Goal: Transaction & Acquisition: Purchase product/service

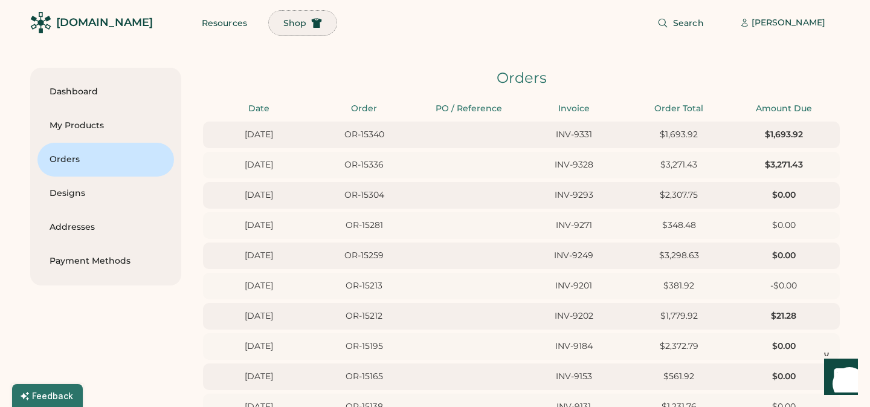
click at [283, 23] on span "Shop" at bounding box center [294, 23] width 23 height 8
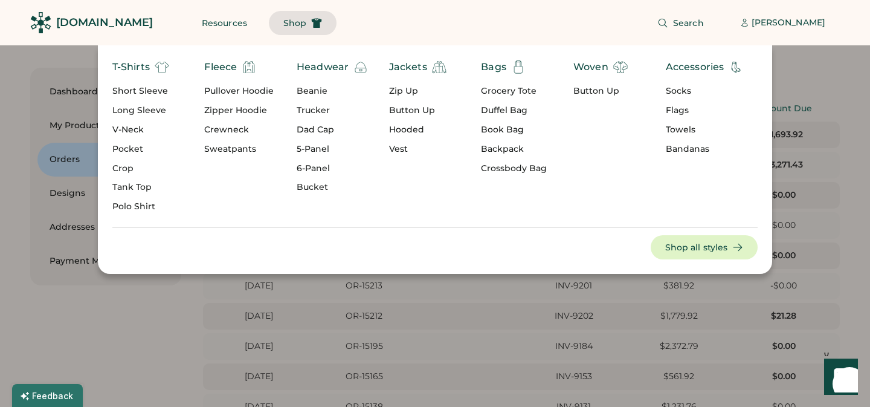
click at [505, 127] on div "Book Bag" at bounding box center [514, 130] width 66 height 12
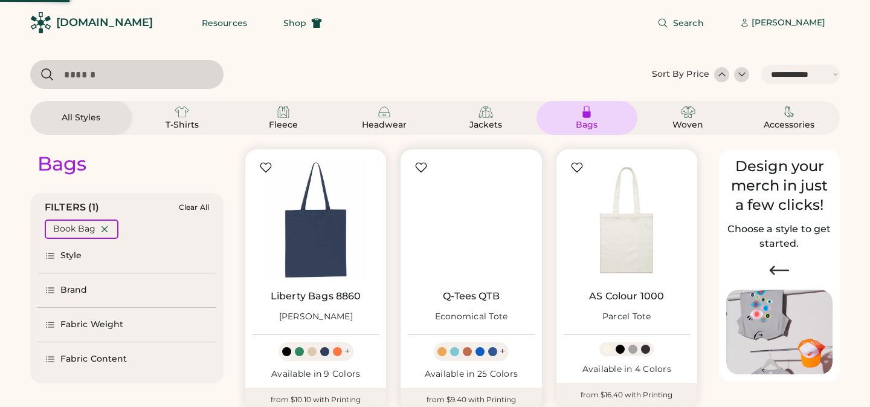
select select "*****"
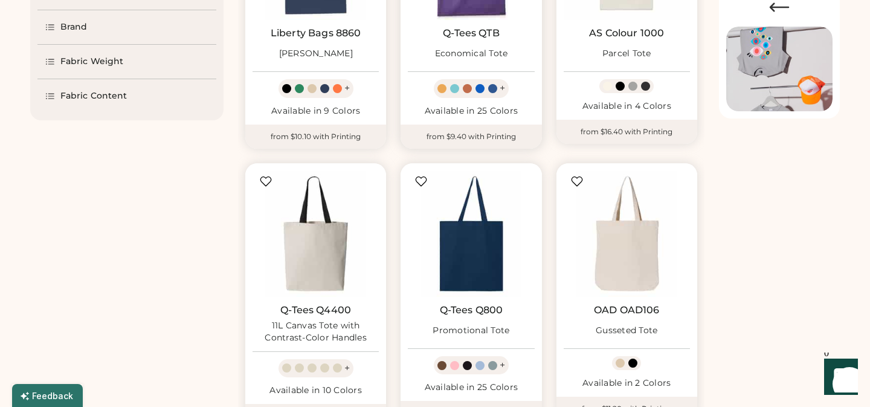
scroll to position [285, 0]
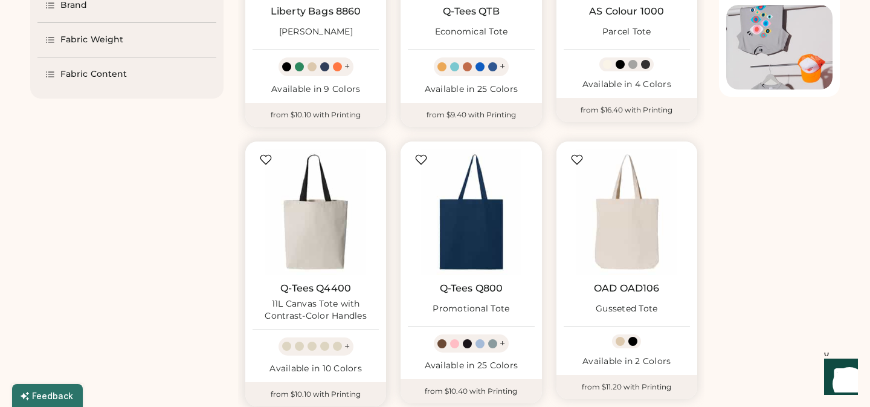
click at [312, 236] on img at bounding box center [316, 212] width 126 height 126
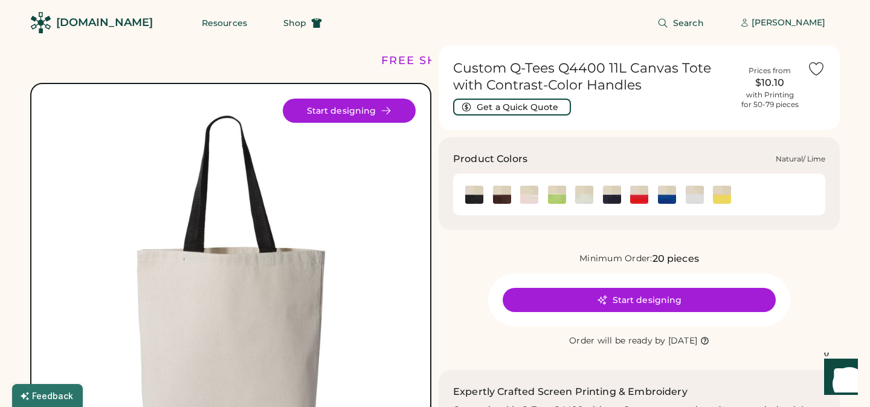
click at [563, 201] on img at bounding box center [557, 195] width 18 height 18
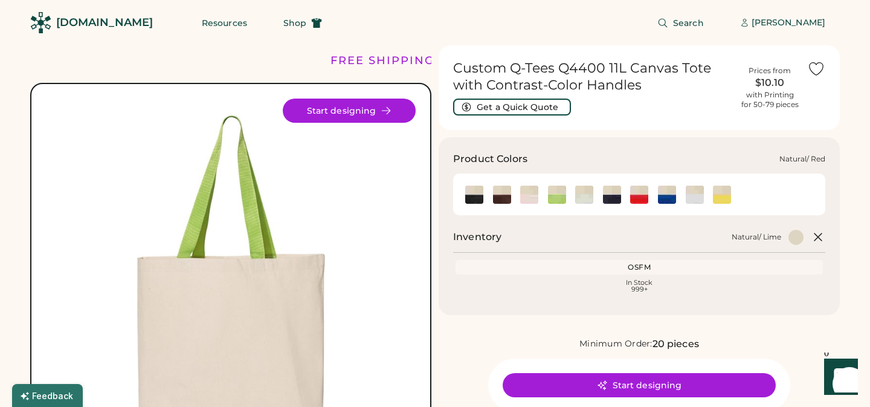
click at [639, 196] on img at bounding box center [639, 195] width 18 height 18
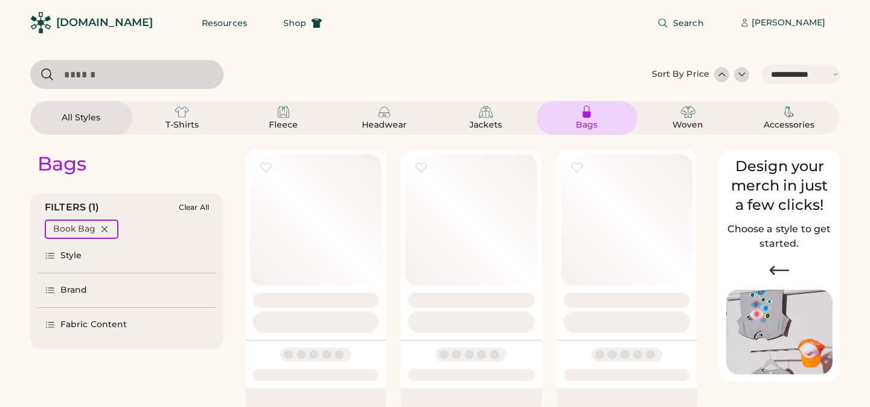
select select "*****"
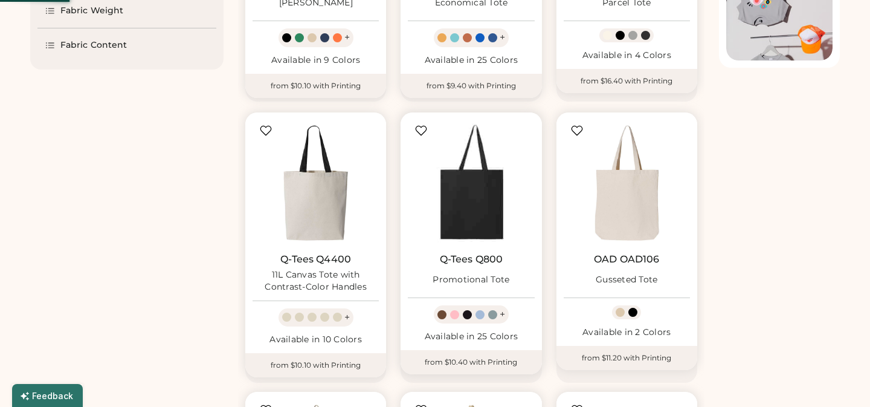
scroll to position [348, 0]
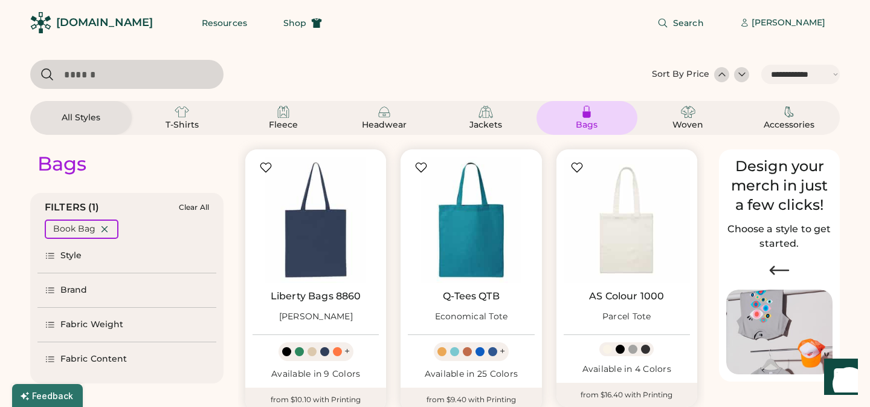
select select "*****"
click at [102, 228] on icon at bounding box center [104, 229] width 11 height 11
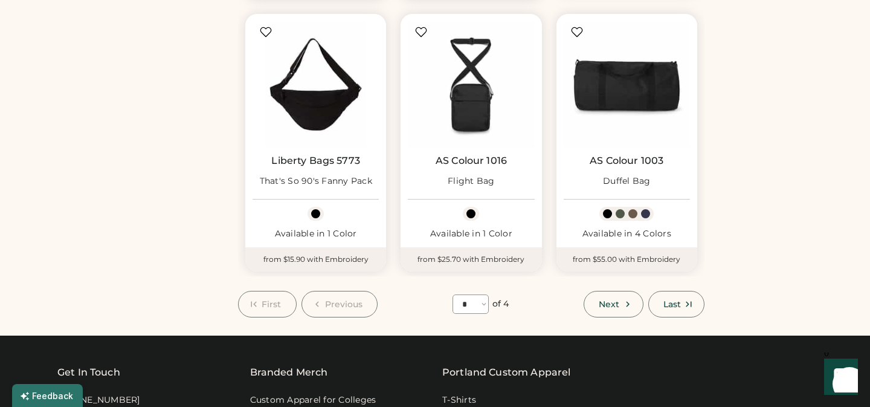
scroll to position [963, 0]
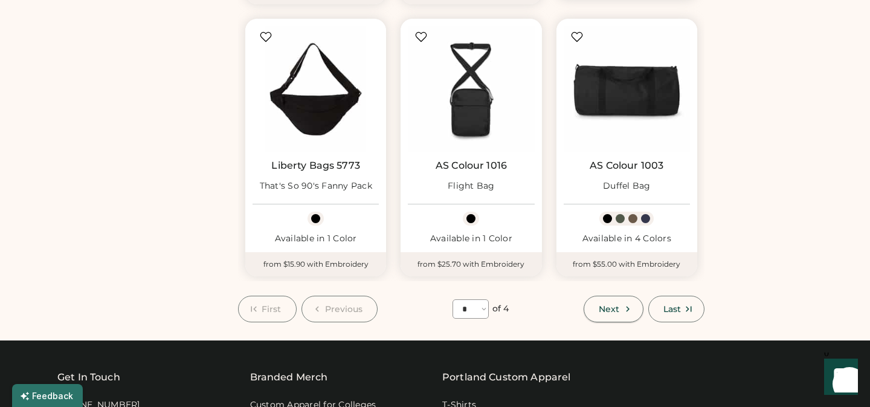
click at [614, 313] on span "Next" at bounding box center [609, 309] width 21 height 8
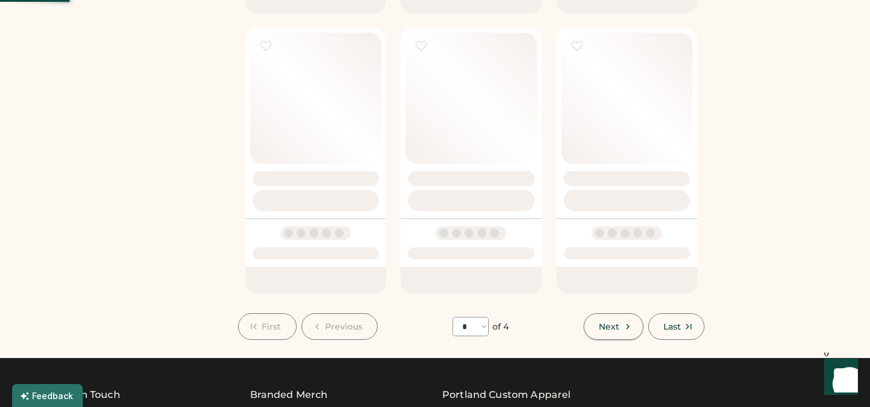
select select "*"
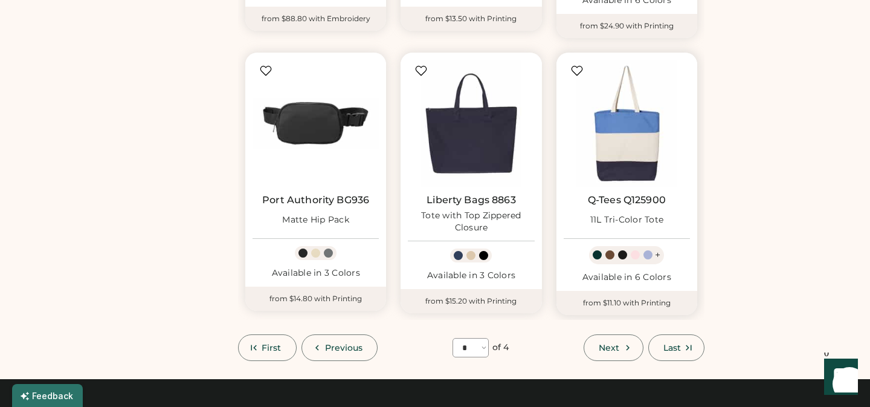
scroll to position [918, 0]
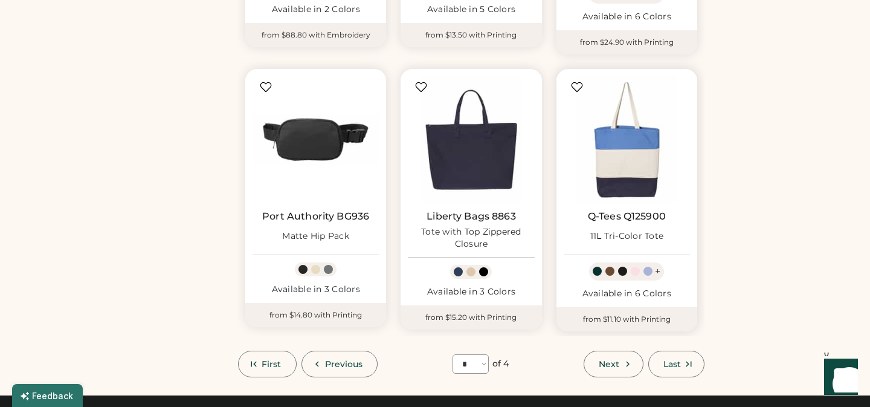
click at [613, 161] on img at bounding box center [627, 139] width 126 height 126
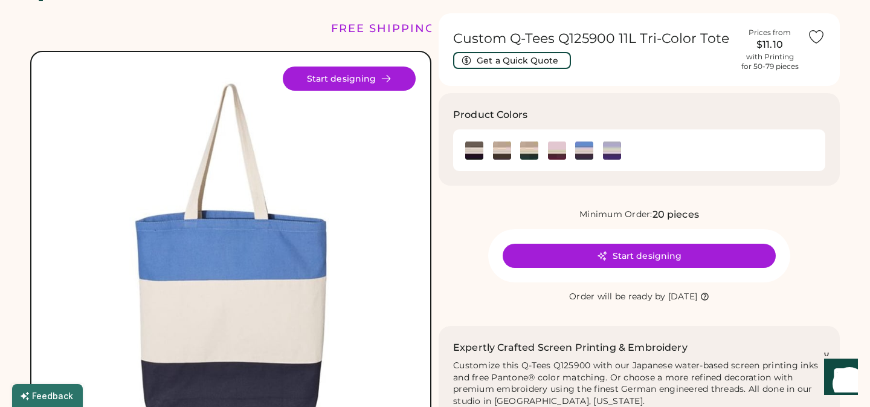
scroll to position [21, 0]
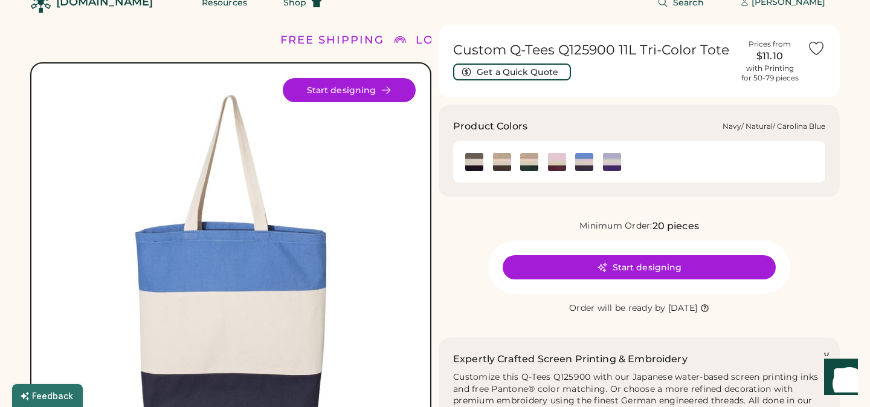
click at [581, 163] on img at bounding box center [584, 162] width 18 height 18
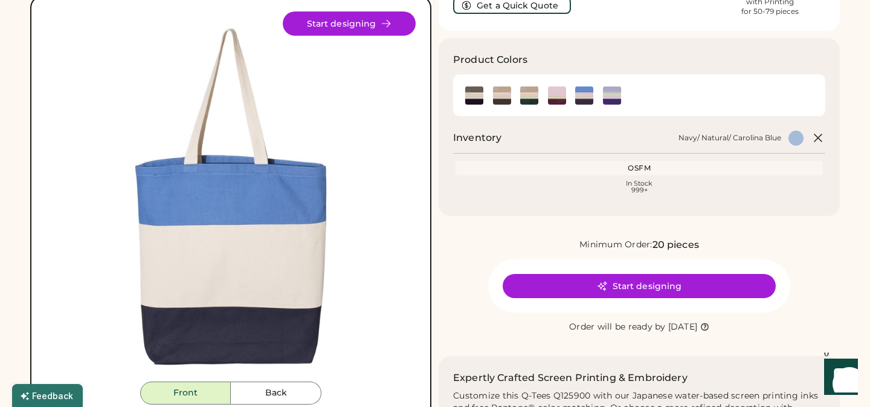
scroll to position [95, 0]
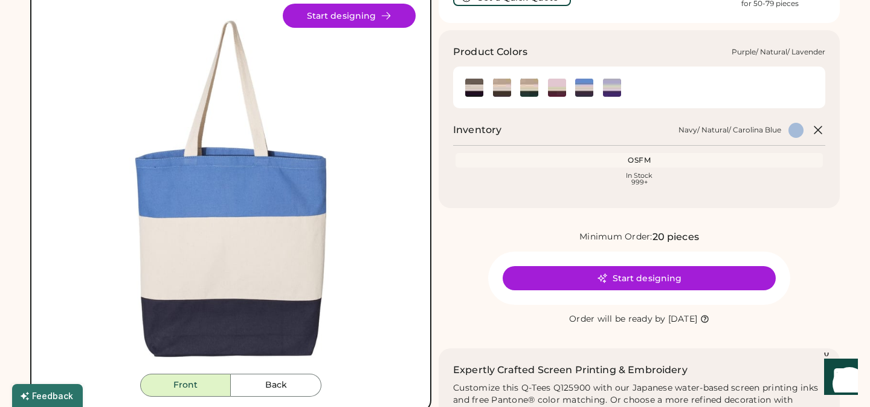
click at [611, 91] on img at bounding box center [612, 88] width 18 height 18
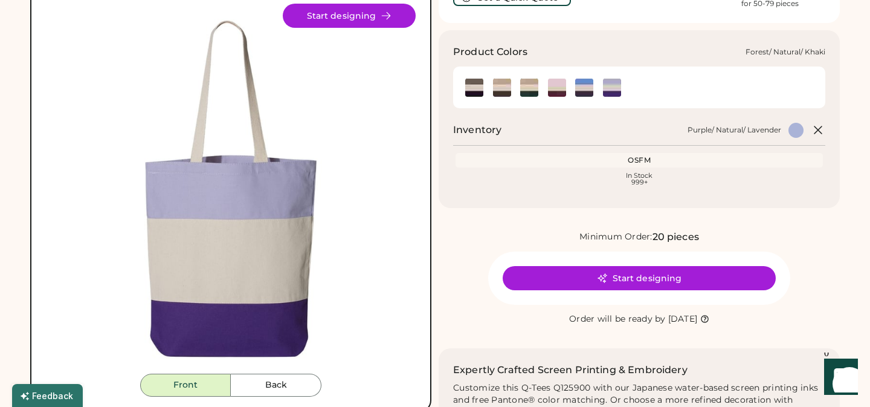
click at [533, 91] on img at bounding box center [529, 88] width 18 height 18
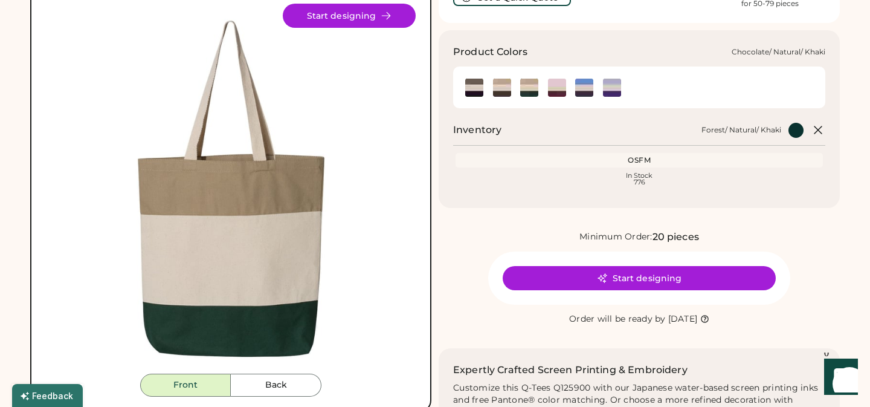
click at [503, 90] on img at bounding box center [502, 88] width 18 height 18
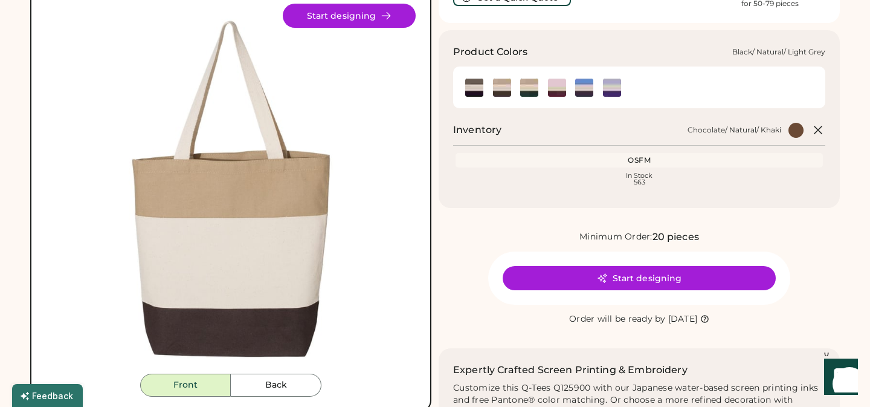
click at [476, 88] on img at bounding box center [474, 88] width 18 height 18
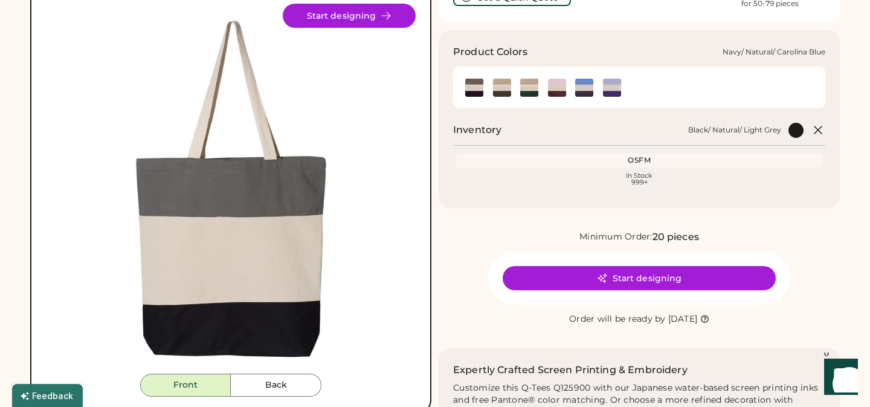
click at [583, 92] on img at bounding box center [584, 88] width 18 height 18
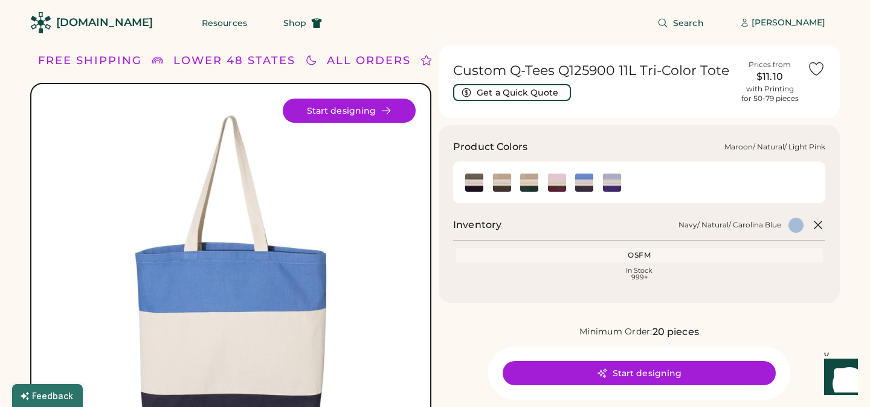
click at [555, 183] on img at bounding box center [557, 182] width 18 height 18
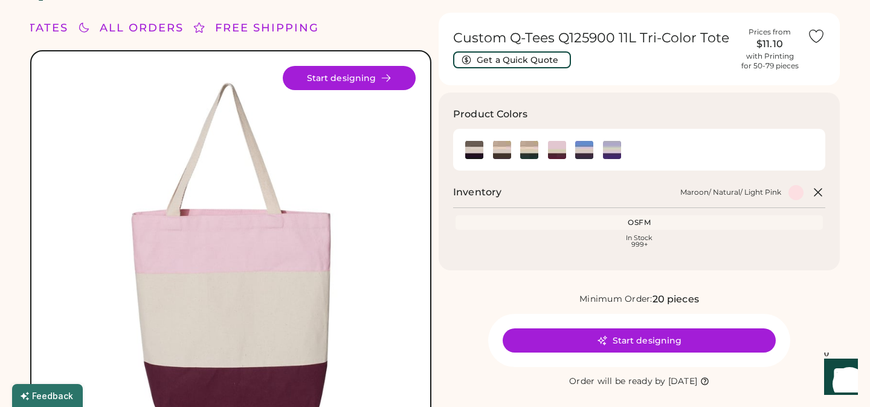
scroll to position [8, 0]
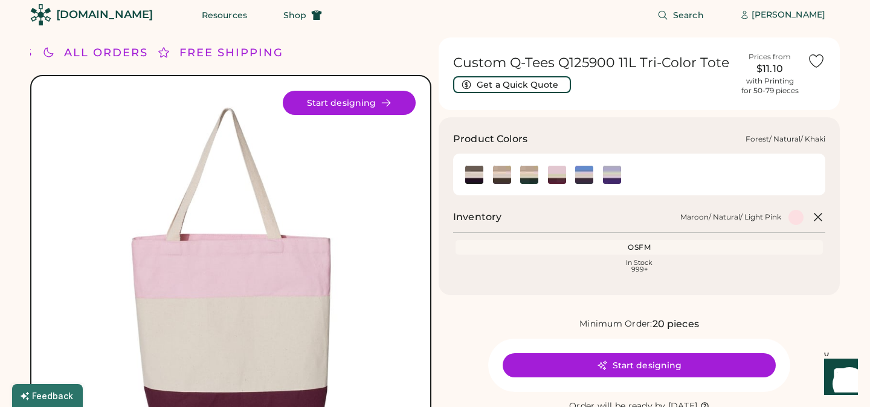
click at [528, 175] on img at bounding box center [529, 175] width 18 height 18
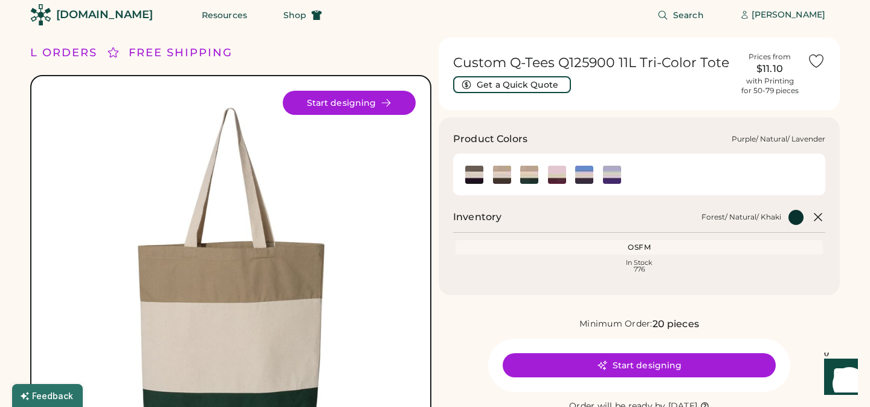
click at [610, 174] on img at bounding box center [612, 175] width 18 height 18
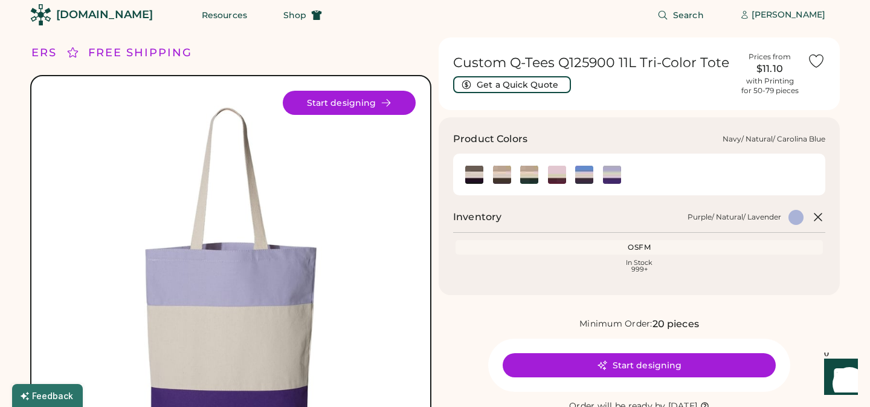
click at [587, 172] on img at bounding box center [584, 175] width 18 height 18
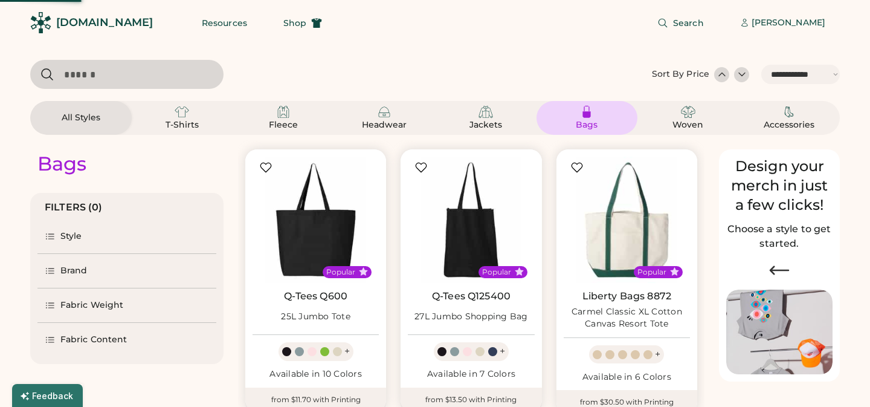
select select "*****"
select select "*"
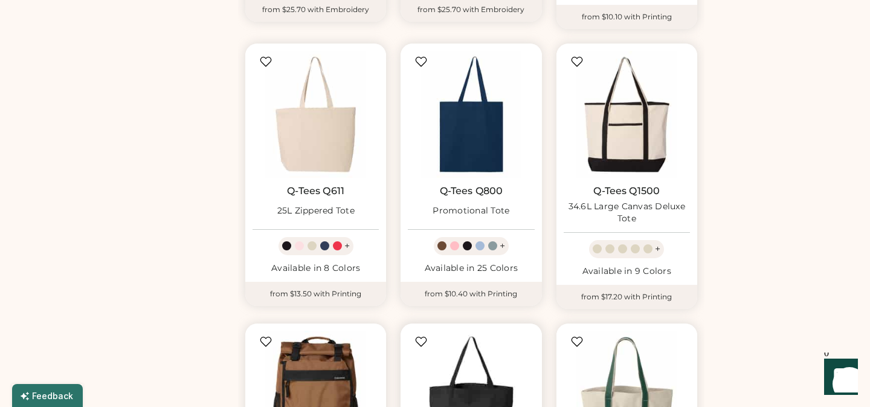
scroll to position [368, 0]
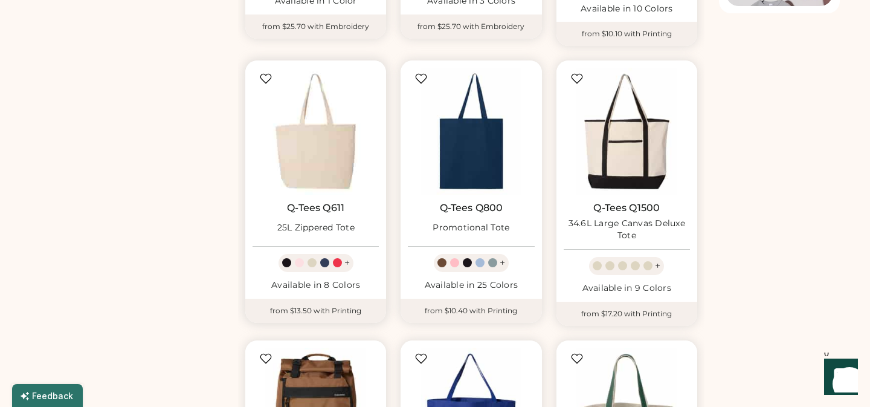
click at [302, 155] on img at bounding box center [316, 131] width 126 height 126
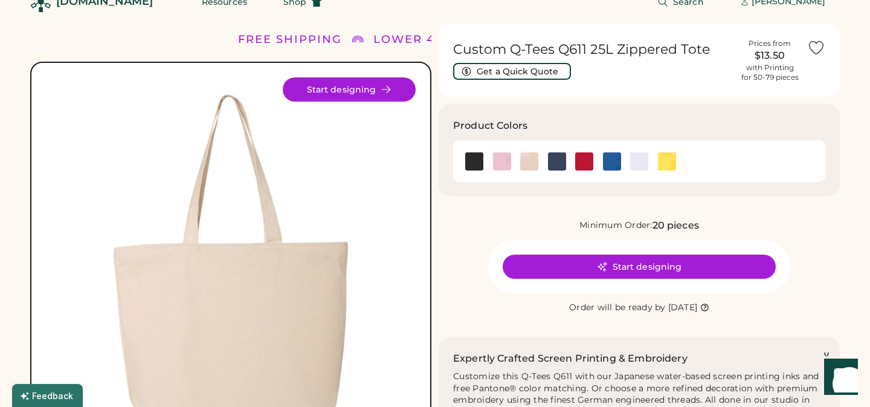
scroll to position [19, 0]
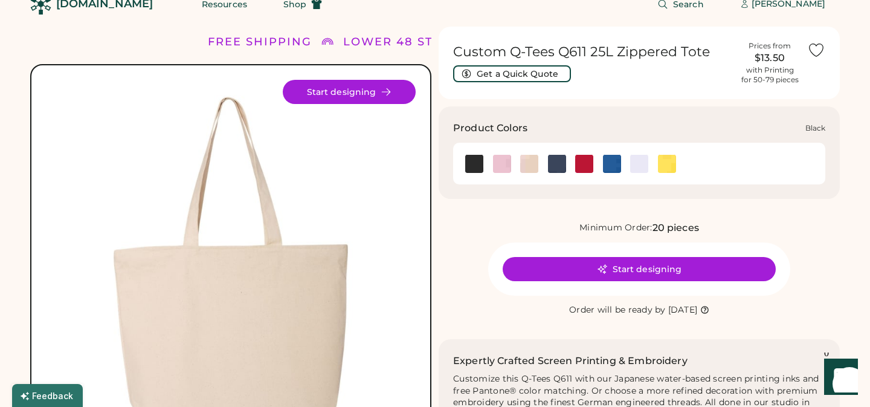
click at [474, 163] on img at bounding box center [474, 164] width 18 height 18
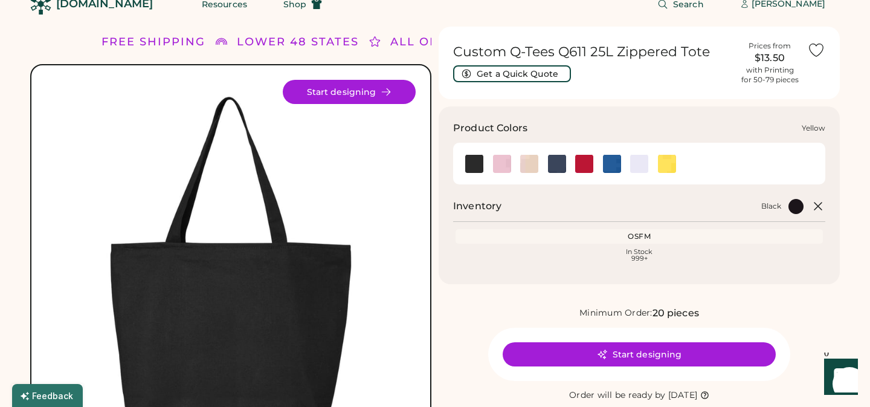
click at [663, 167] on img at bounding box center [667, 164] width 18 height 18
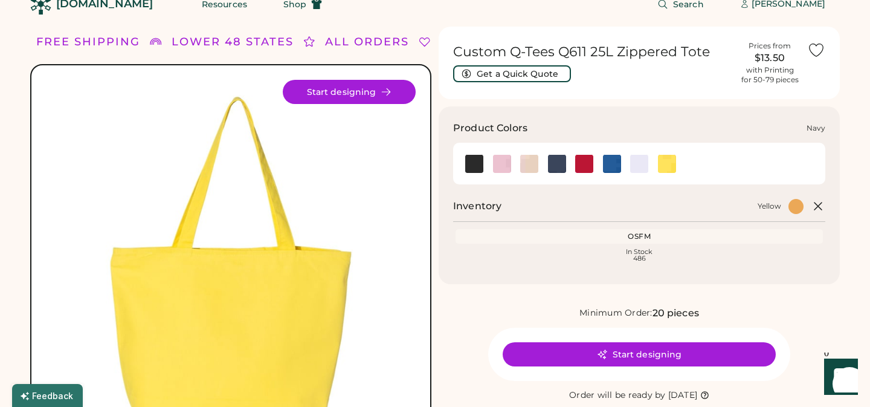
click at [558, 164] on img at bounding box center [557, 164] width 18 height 18
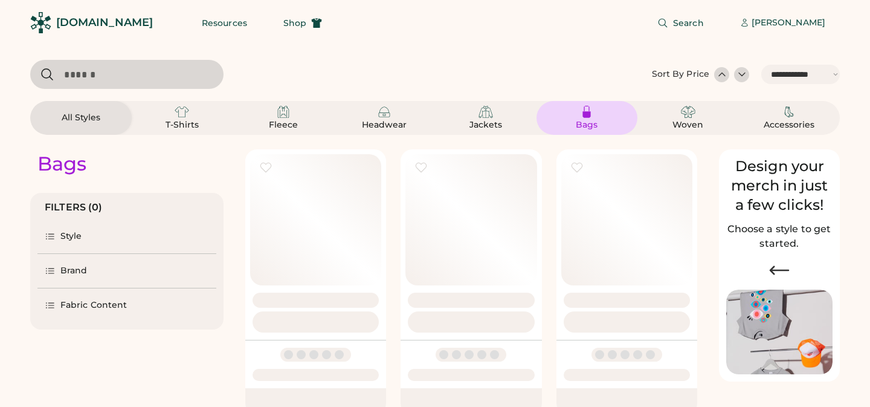
select select "*****"
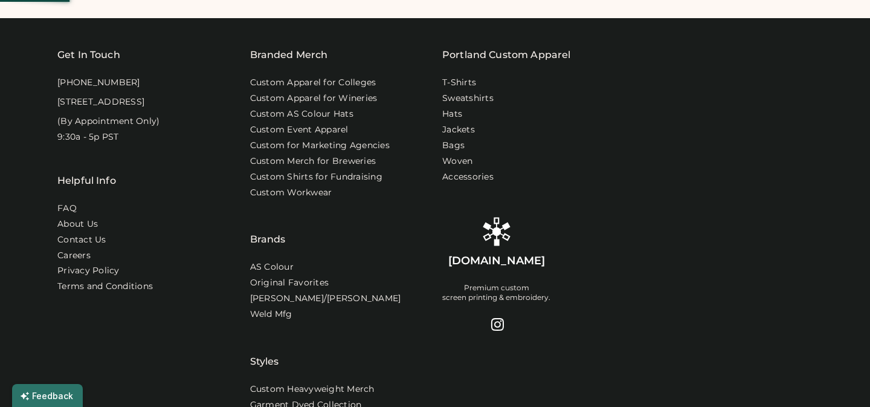
scroll to position [1303, 0]
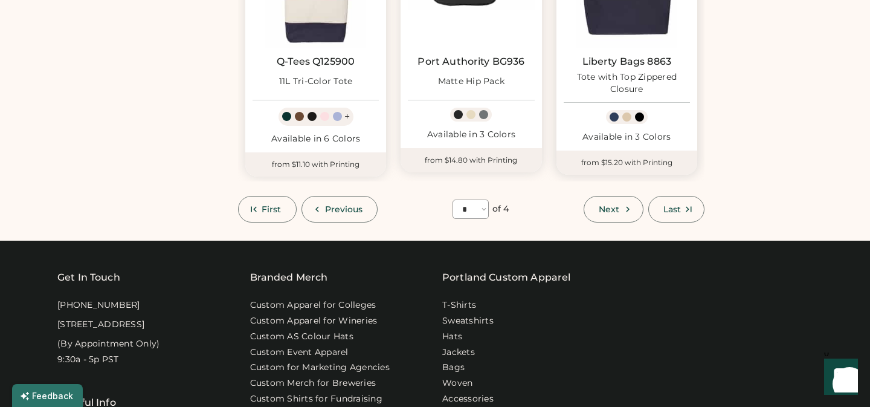
scroll to position [1088, 0]
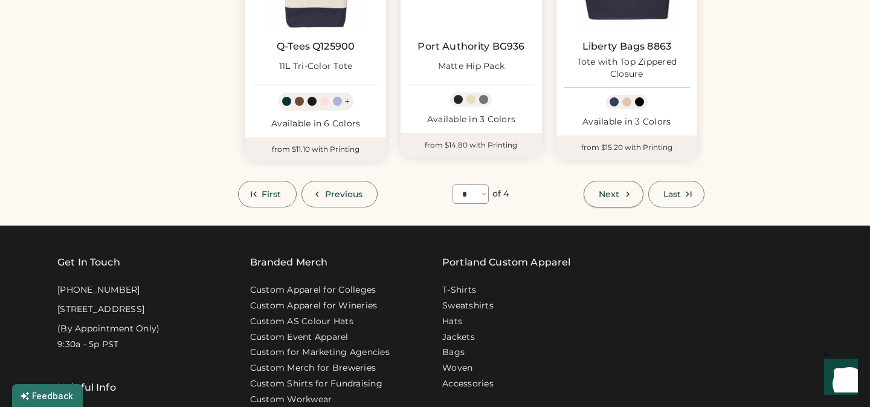
click at [607, 193] on span "Next" at bounding box center [609, 194] width 21 height 8
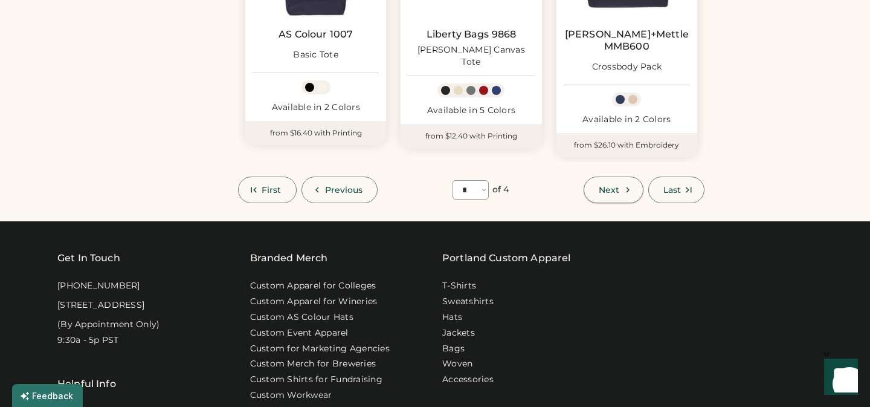
select select "*"
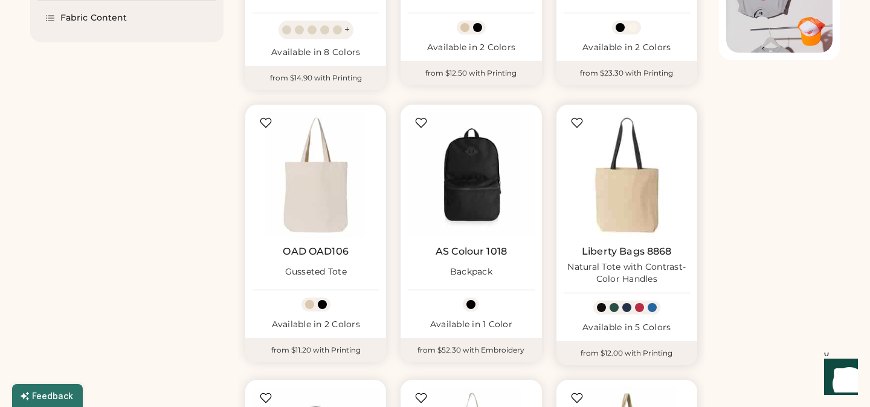
scroll to position [329, 0]
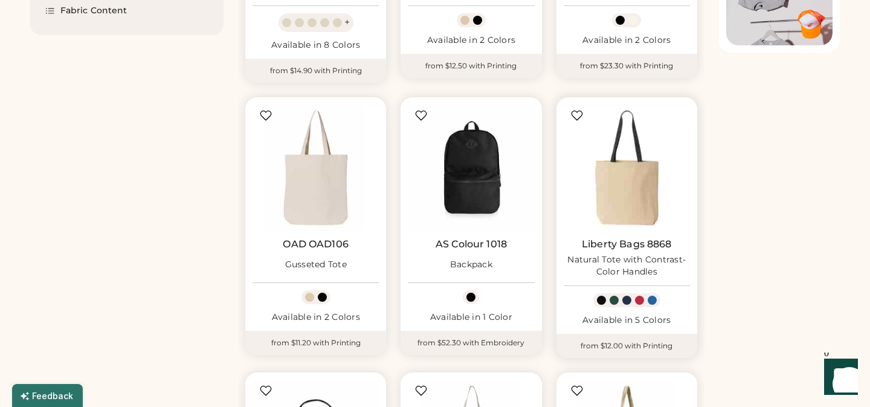
click at [607, 193] on img at bounding box center [627, 168] width 126 height 126
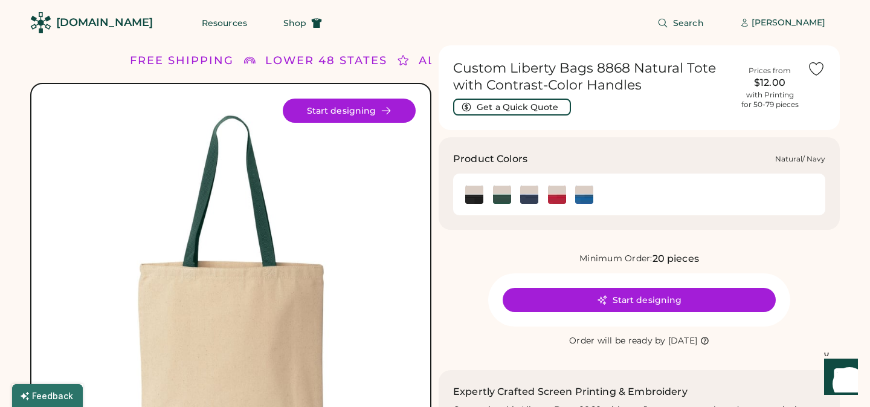
click at [528, 197] on img at bounding box center [529, 195] width 18 height 18
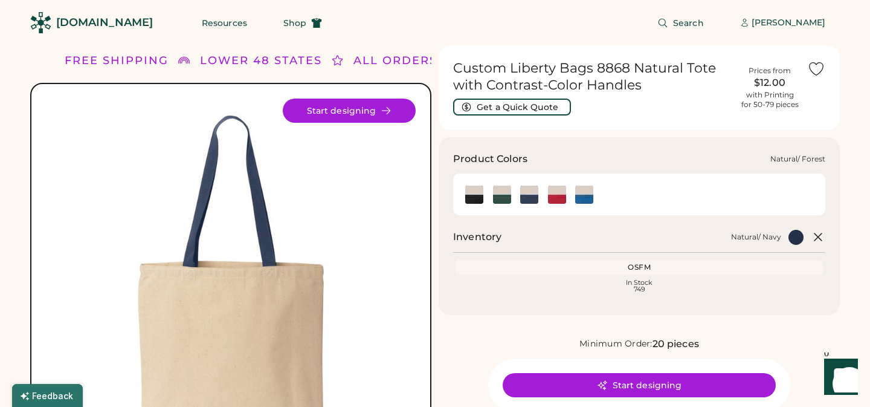
click at [504, 194] on img at bounding box center [502, 195] width 18 height 18
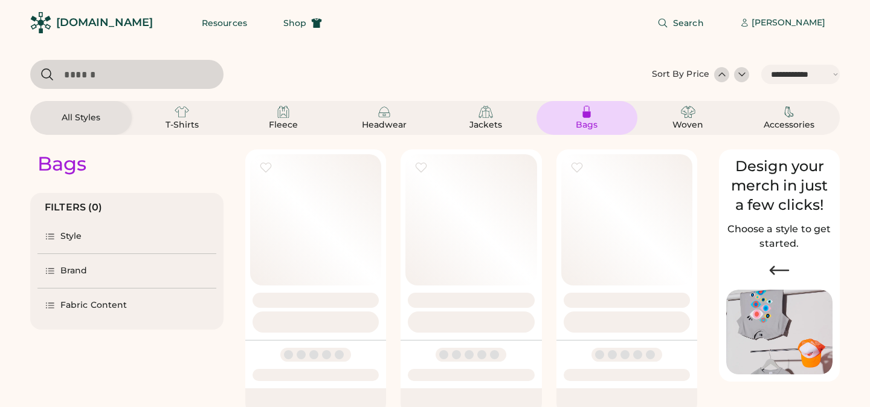
select select "*****"
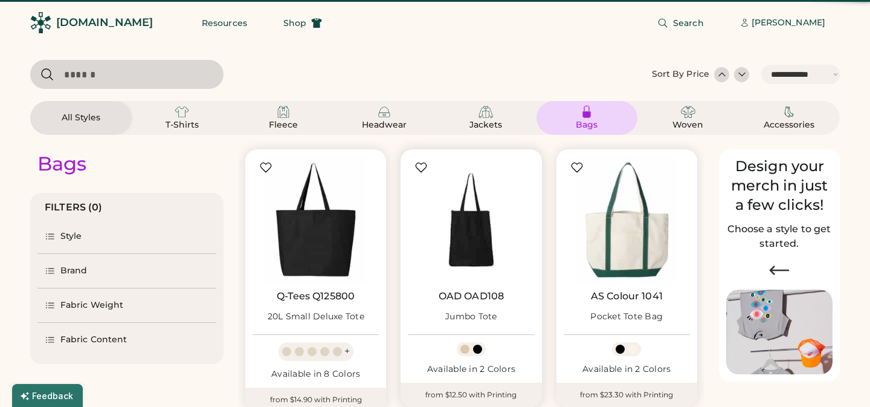
select select "*"
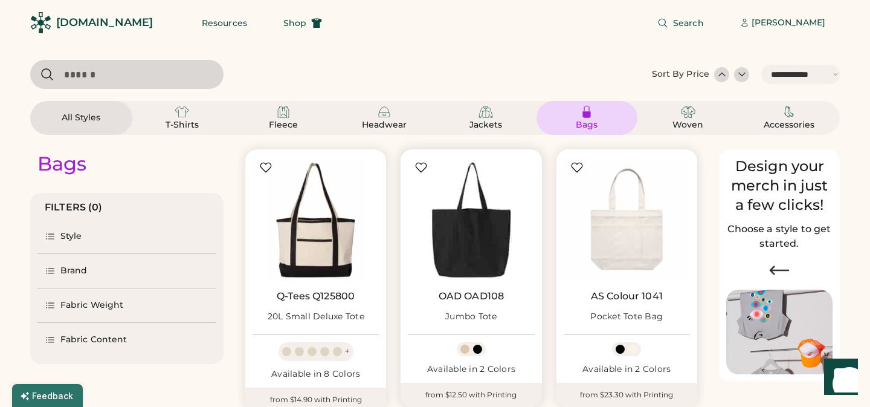
scroll to position [75, 0]
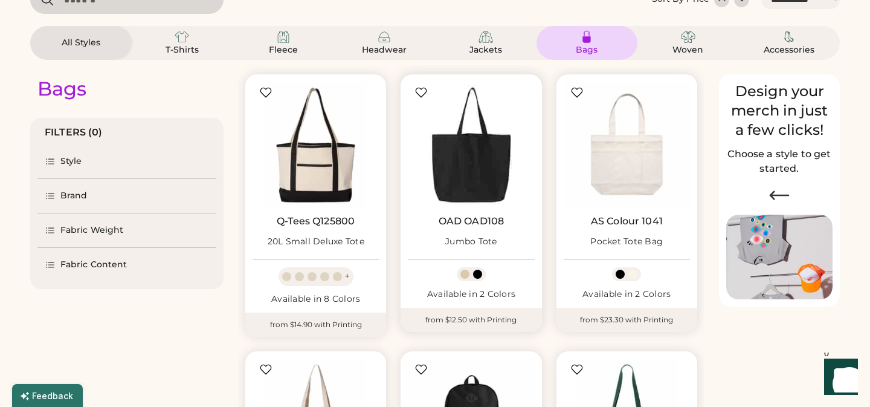
select select "*****"
select select "*"
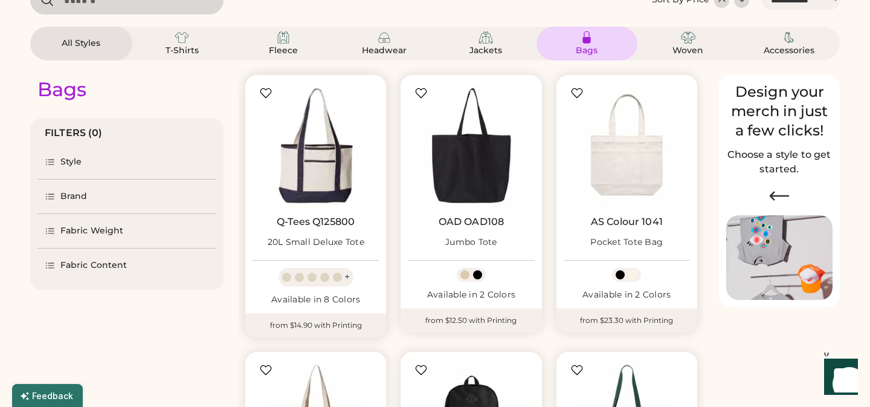
click at [314, 179] on img at bounding box center [316, 145] width 126 height 126
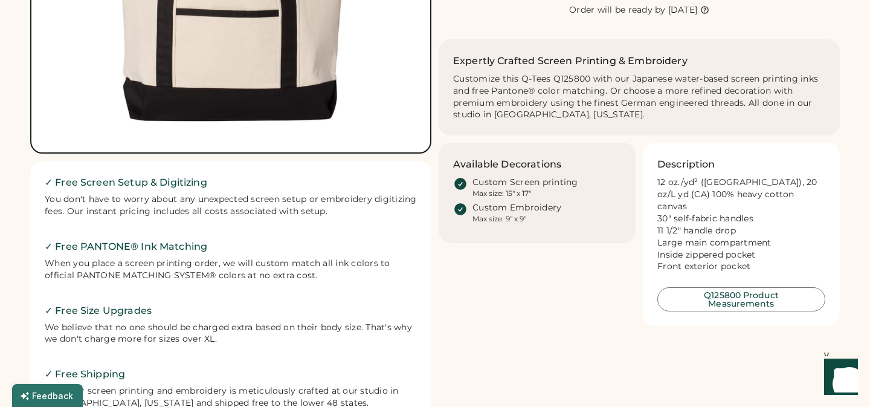
scroll to position [332, 0]
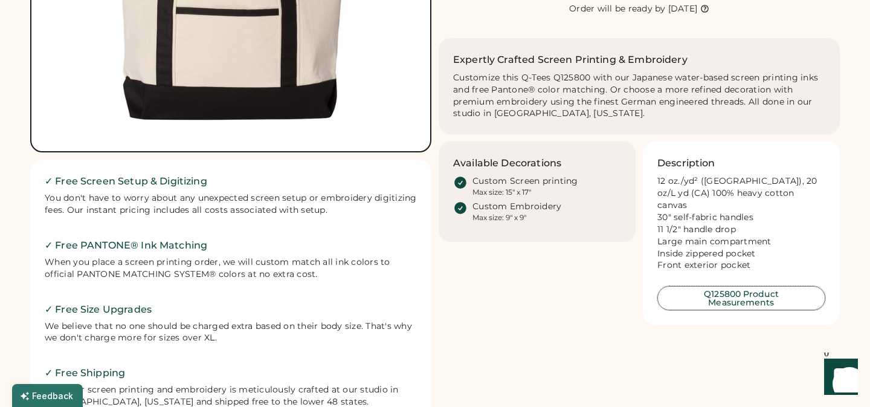
click at [750, 299] on button "Q125800 Product Measurements" at bounding box center [741, 298] width 168 height 24
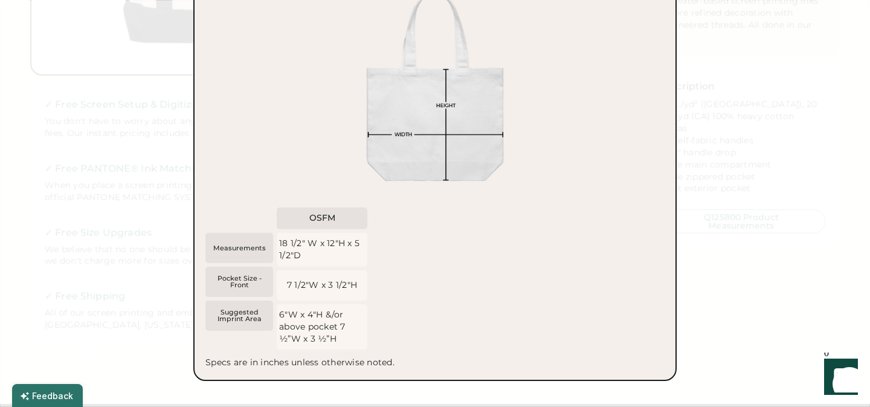
scroll to position [407, 0]
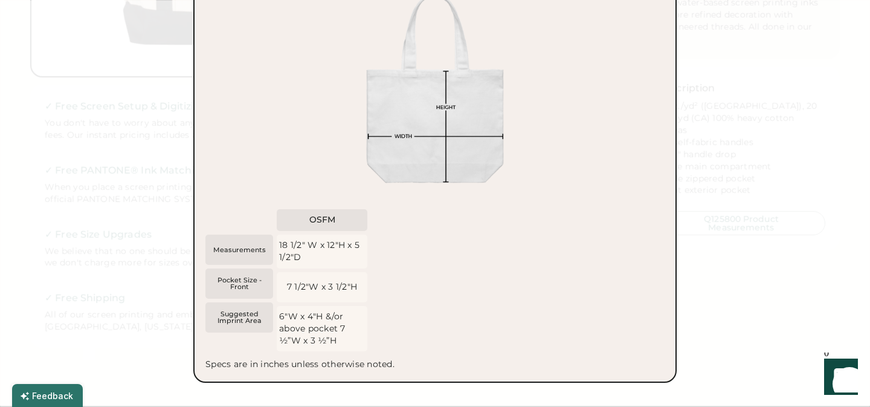
click at [749, 95] on div at bounding box center [435, 203] width 870 height 407
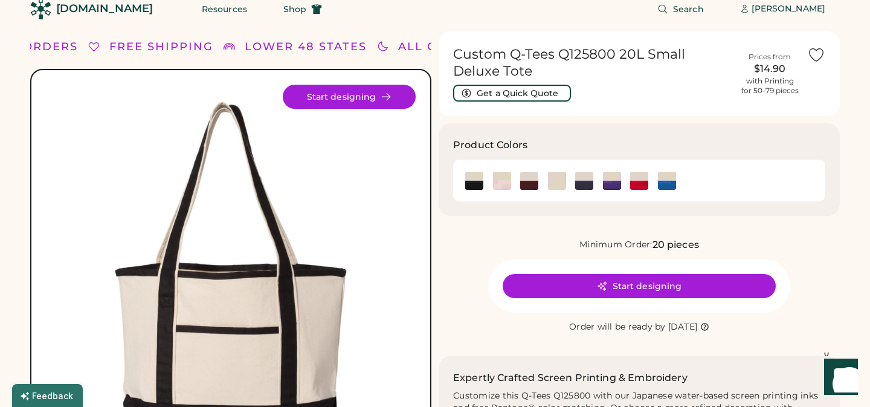
scroll to position [0, 0]
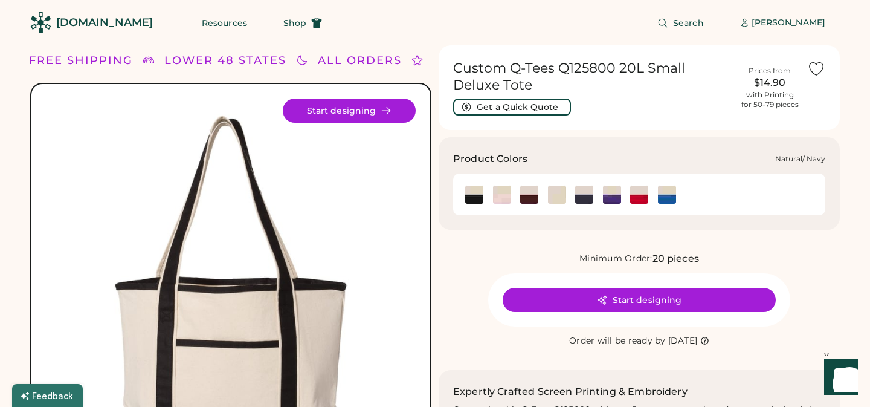
click at [581, 198] on img at bounding box center [584, 195] width 18 height 18
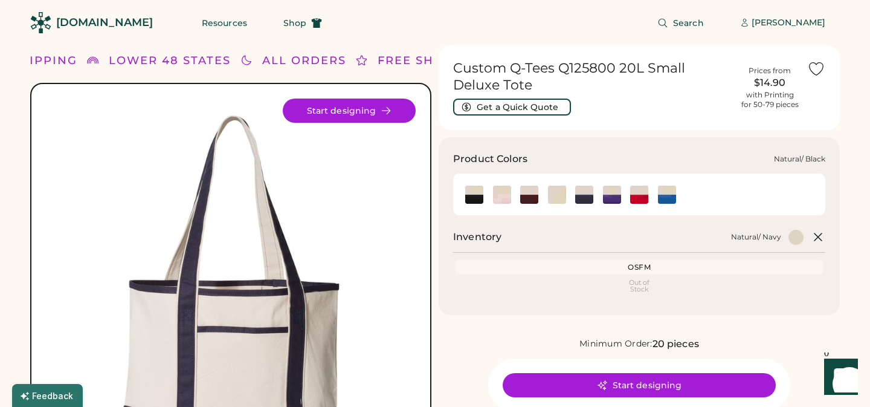
click at [463, 192] on div at bounding box center [474, 194] width 28 height 18
click at [475, 198] on img at bounding box center [474, 195] width 18 height 18
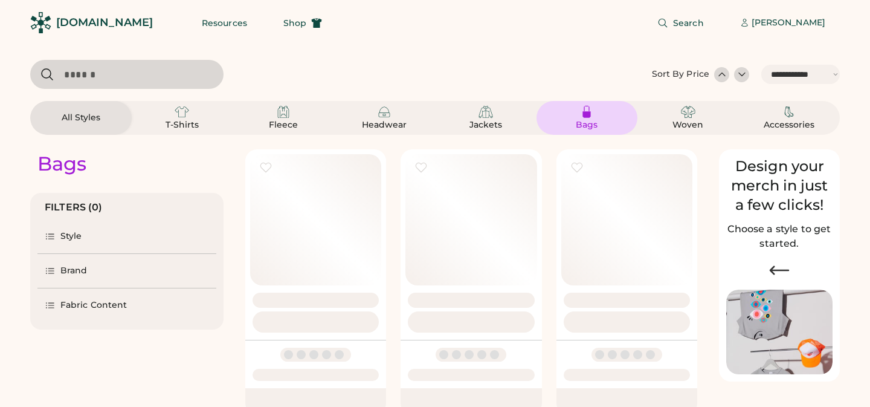
select select "*****"
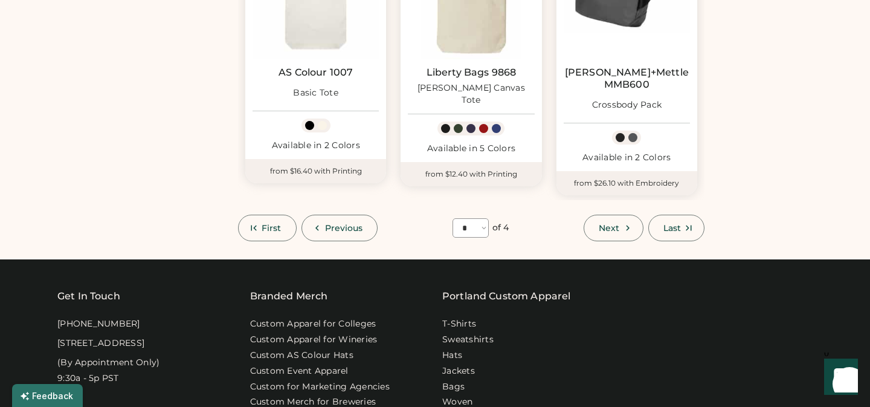
scroll to position [1056, 0]
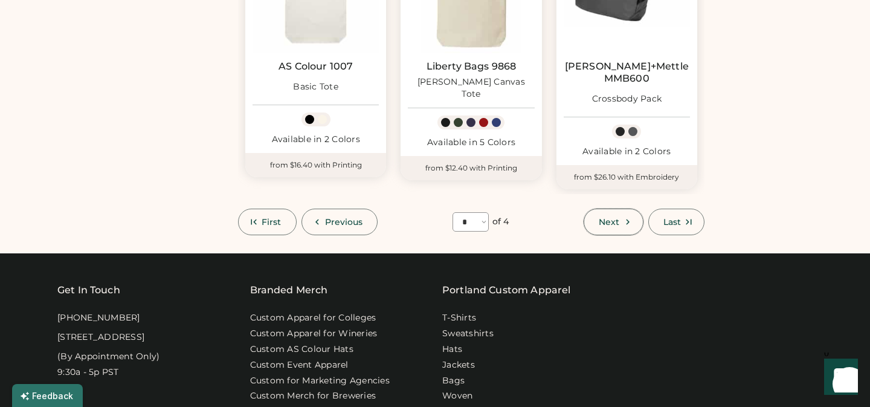
click at [611, 208] on button "Next" at bounding box center [613, 221] width 59 height 27
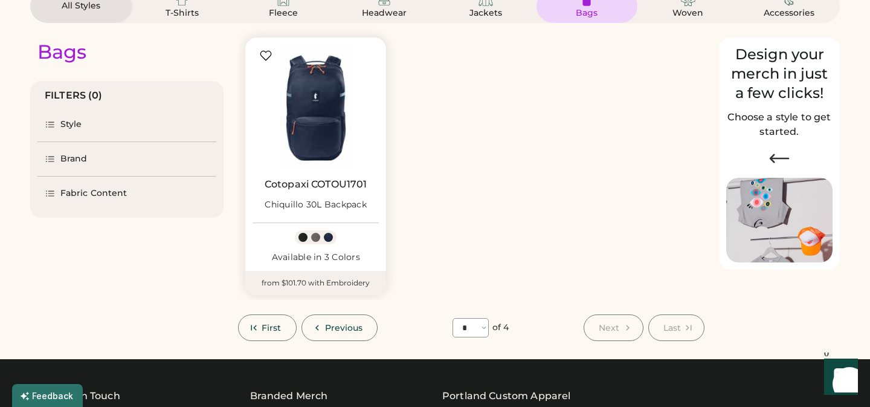
scroll to position [113, 0]
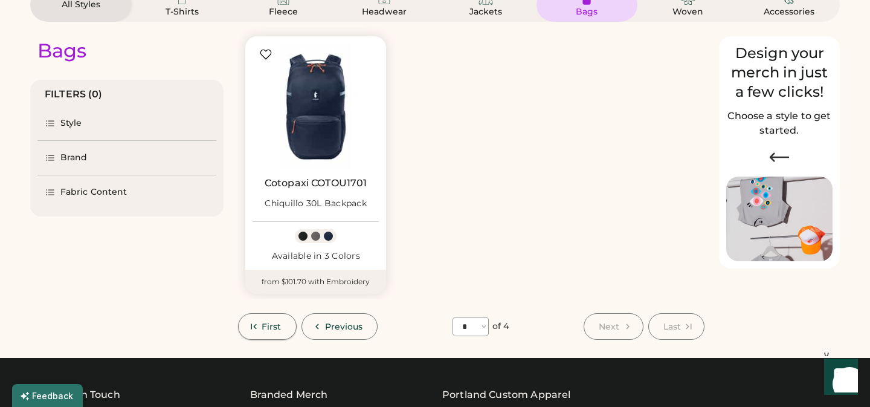
click at [269, 331] on span "First" at bounding box center [272, 326] width 20 height 8
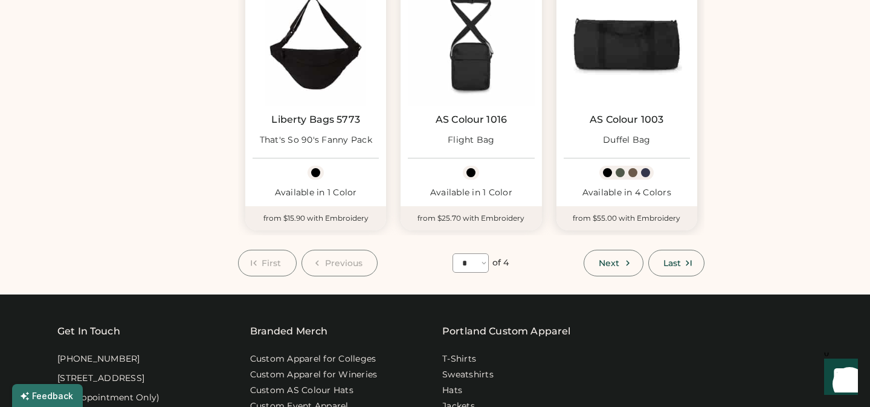
scroll to position [1126, 0]
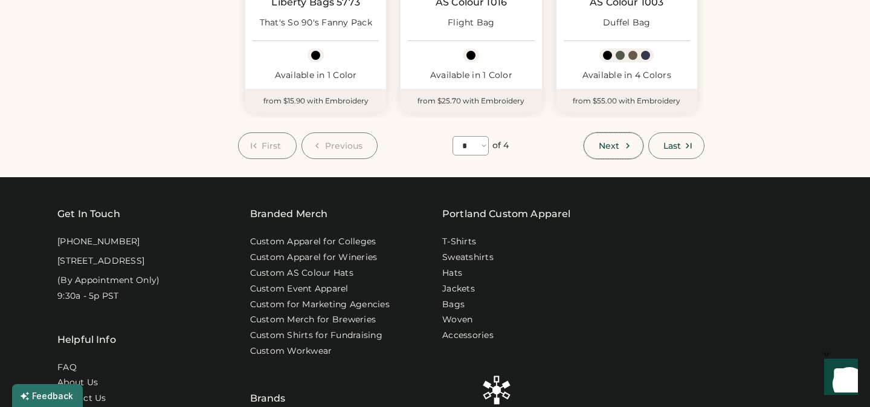
click at [610, 138] on button "Next" at bounding box center [613, 145] width 59 height 27
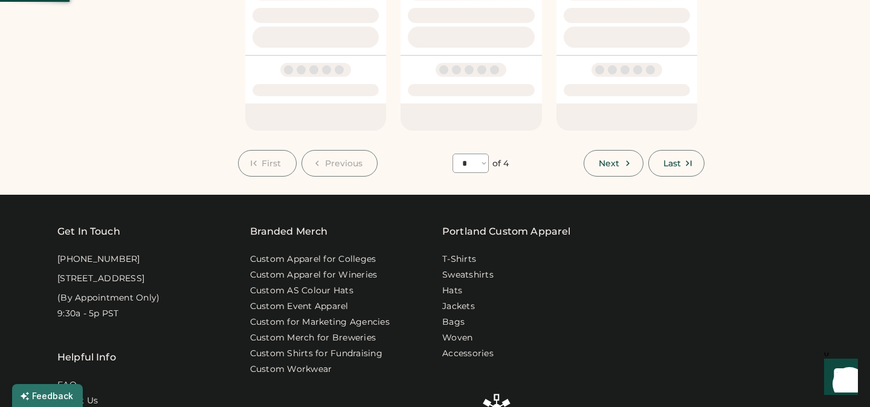
select select "*"
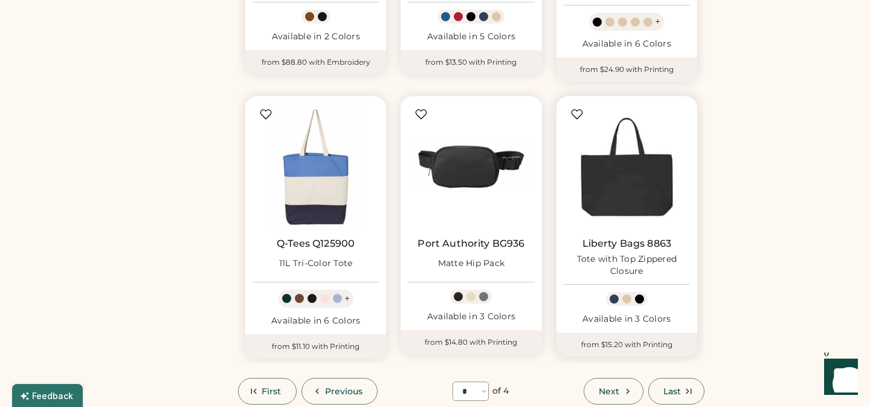
scroll to position [997, 0]
